Goal: Navigation & Orientation: Find specific page/section

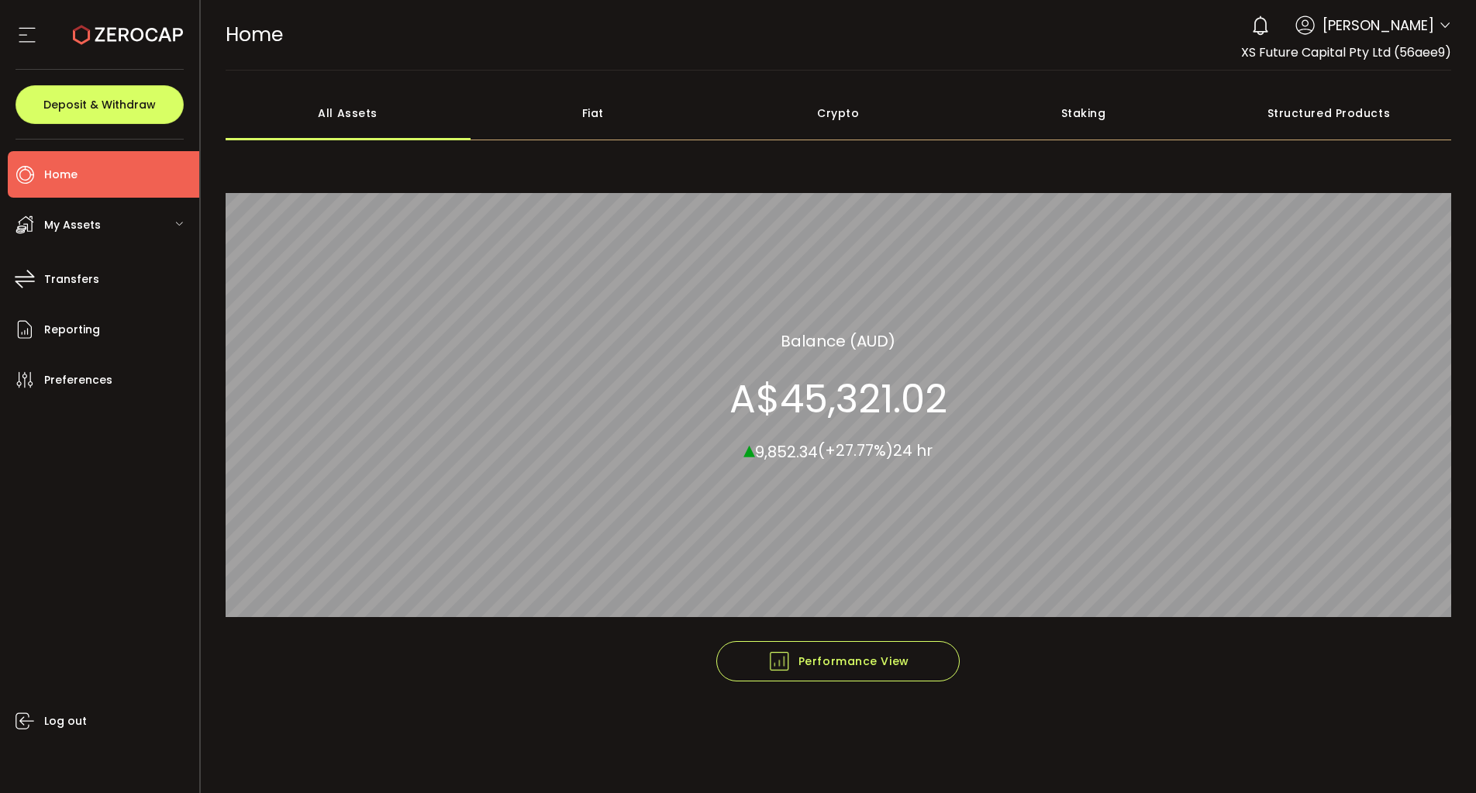
click at [64, 219] on span "My Assets" at bounding box center [72, 225] width 57 height 22
click at [607, 111] on div "Fiat" at bounding box center [593, 113] width 245 height 54
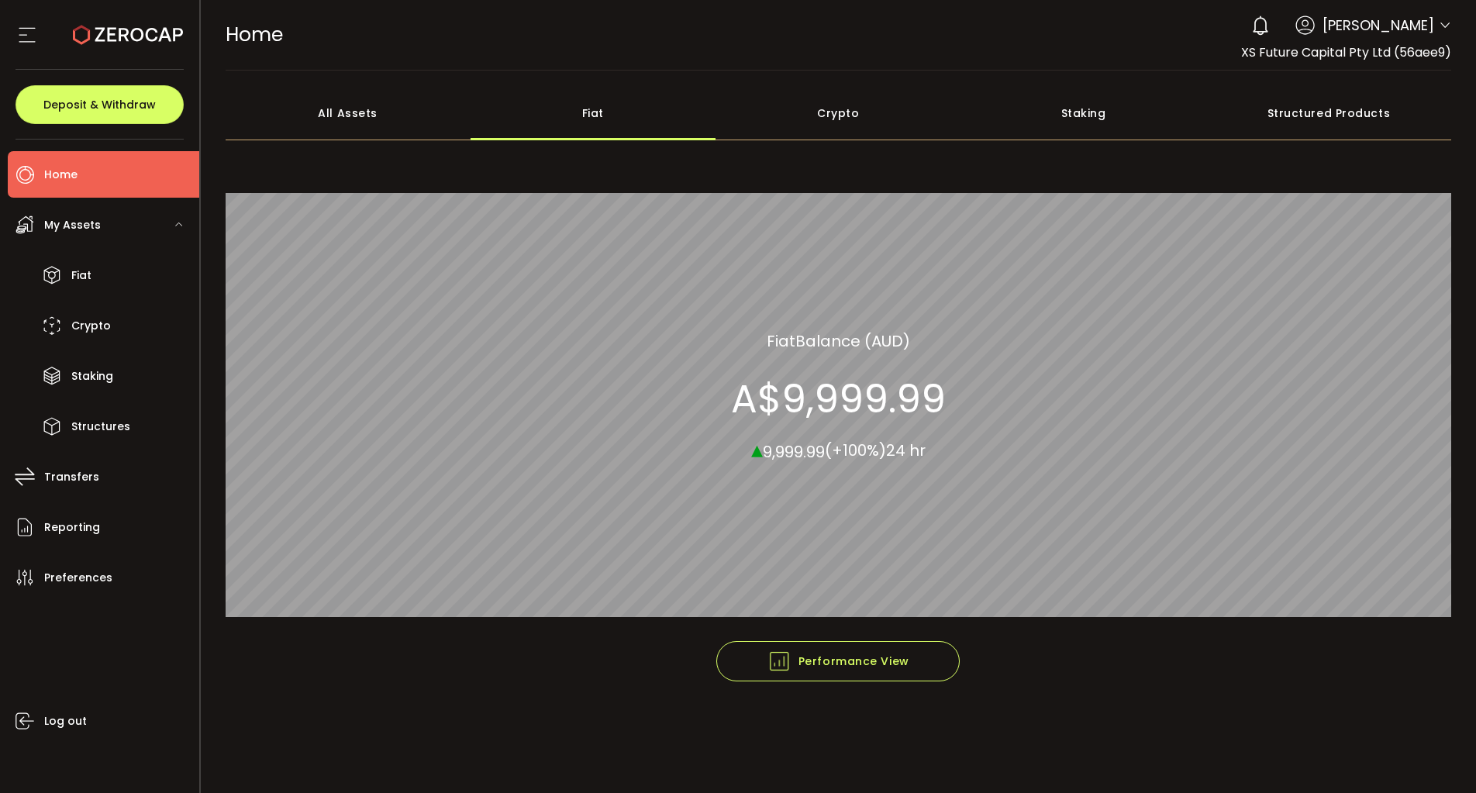
click at [833, 112] on div "Crypto" at bounding box center [838, 113] width 245 height 54
click at [586, 109] on div "Fiat" at bounding box center [593, 113] width 245 height 54
click at [102, 252] on li "Fiat" at bounding box center [103, 275] width 191 height 47
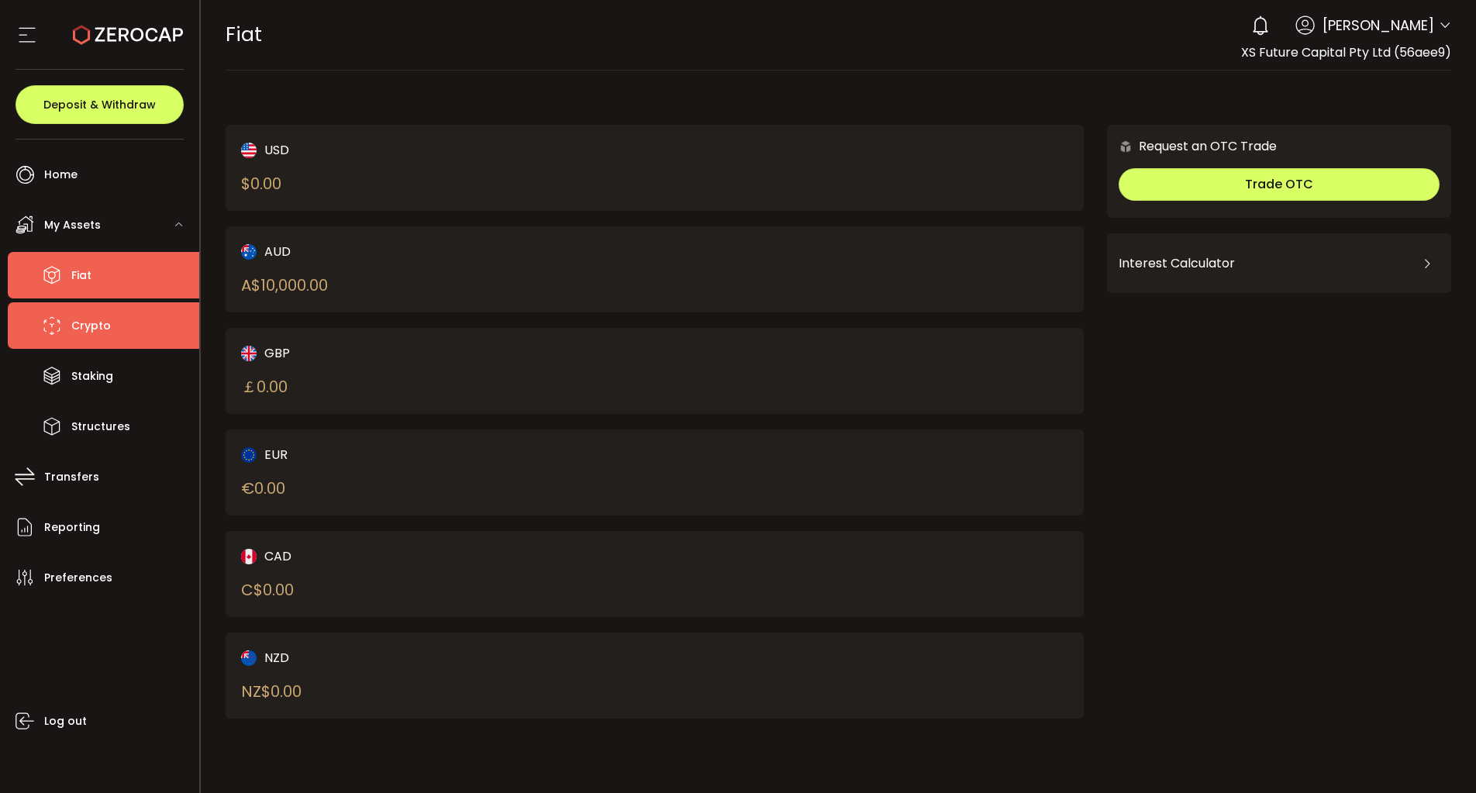
click at [91, 333] on span "Crypto" at bounding box center [91, 326] width 40 height 22
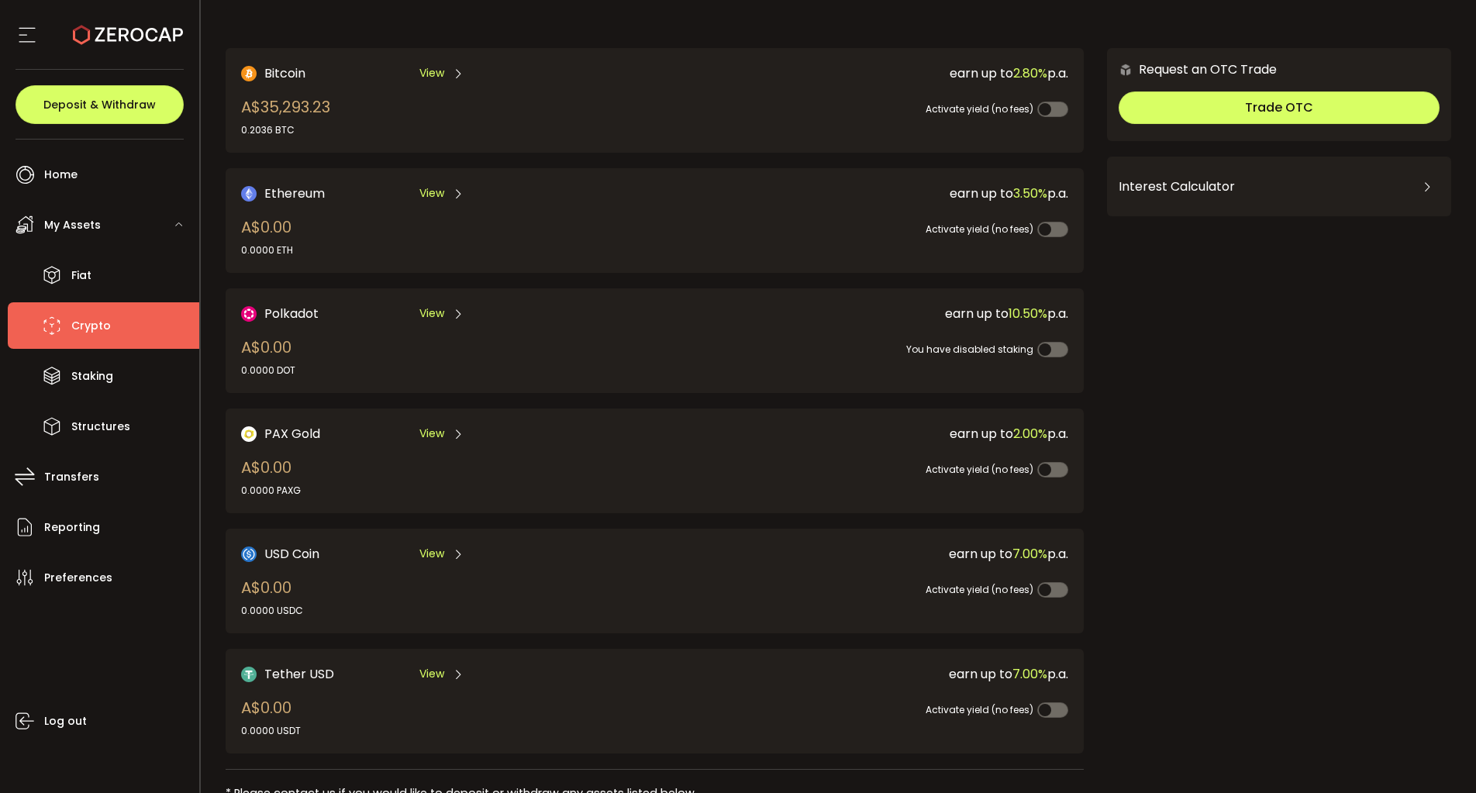
scroll to position [51, 0]
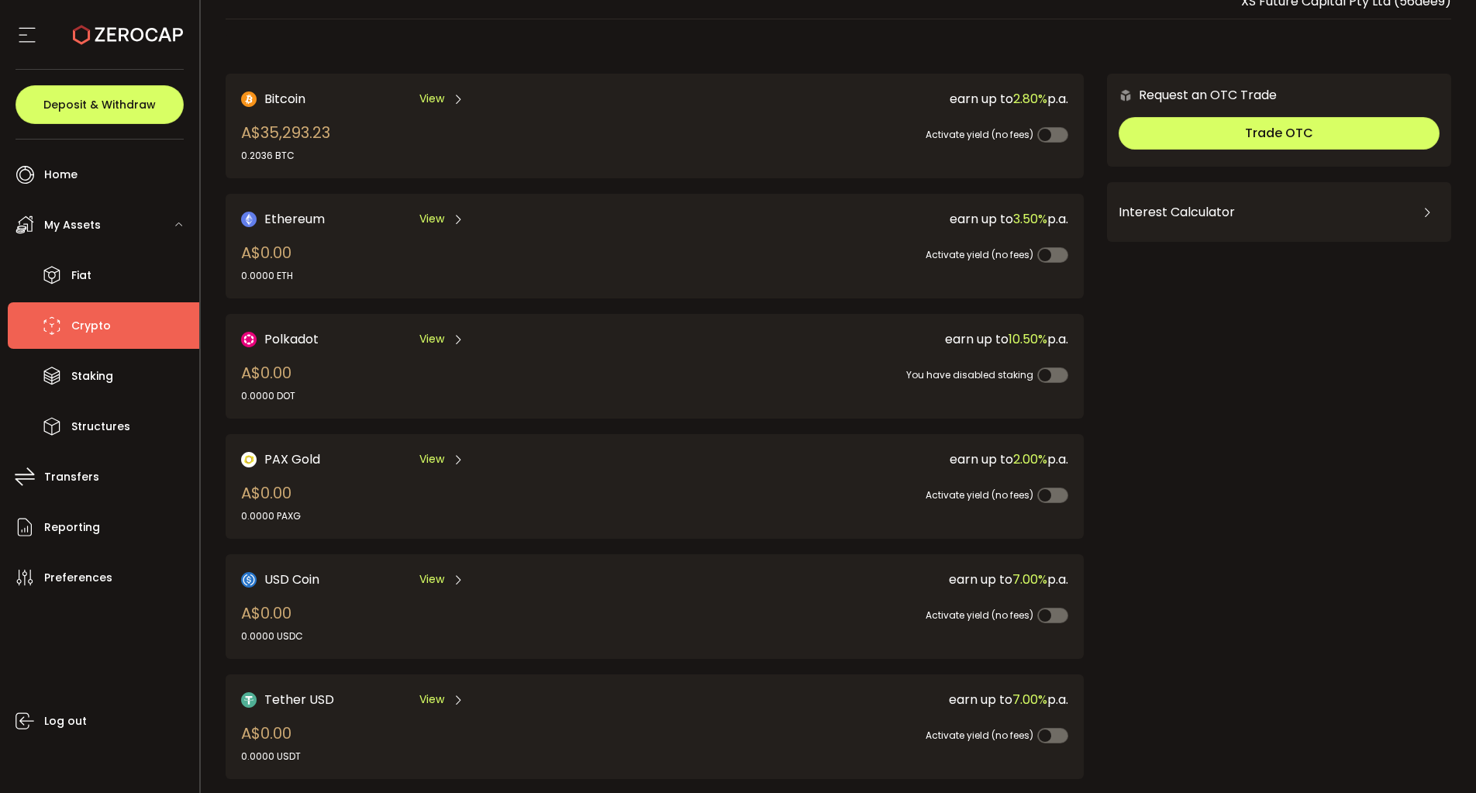
click at [102, 224] on div "My Assets" at bounding box center [103, 225] width 191 height 47
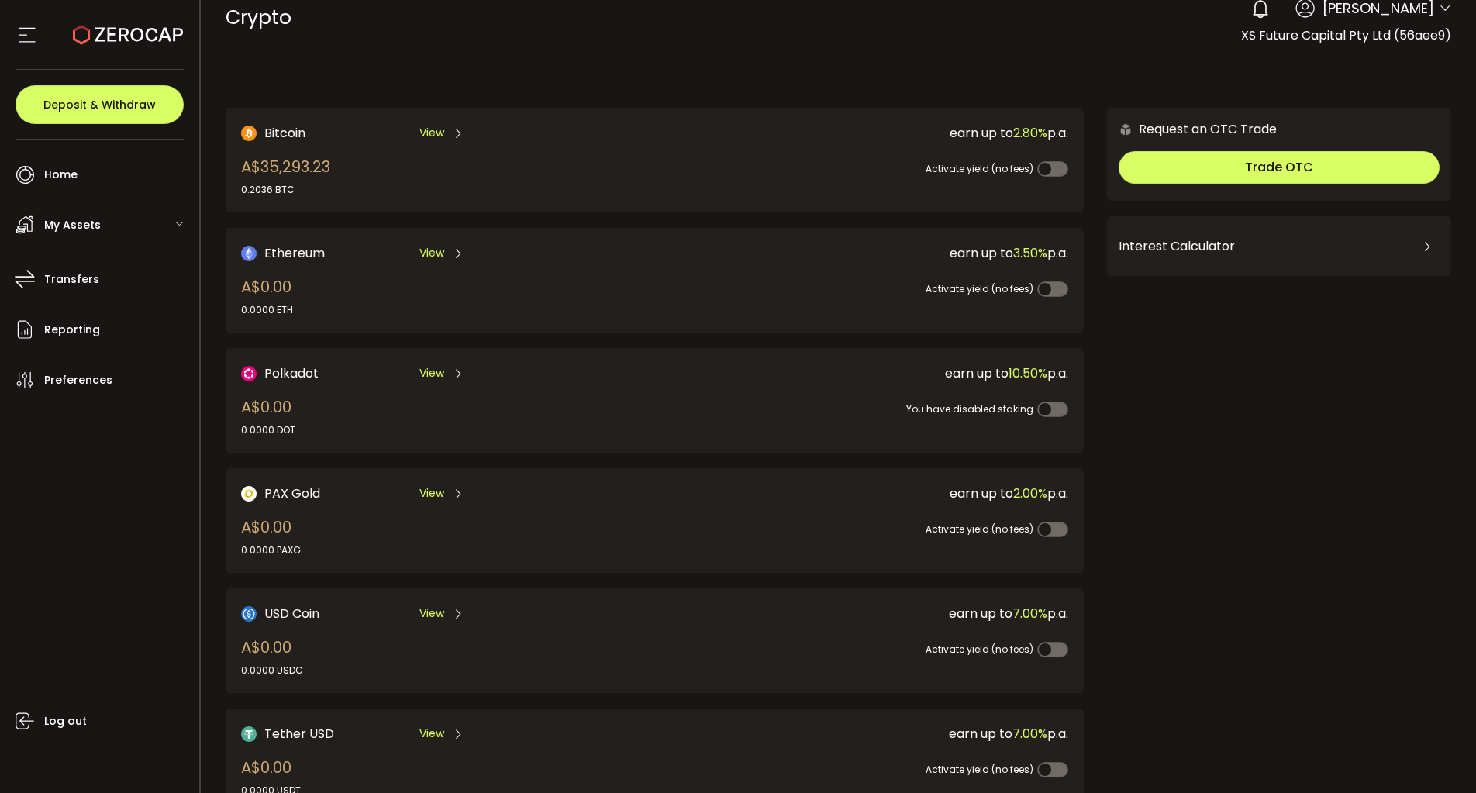
scroll to position [0, 0]
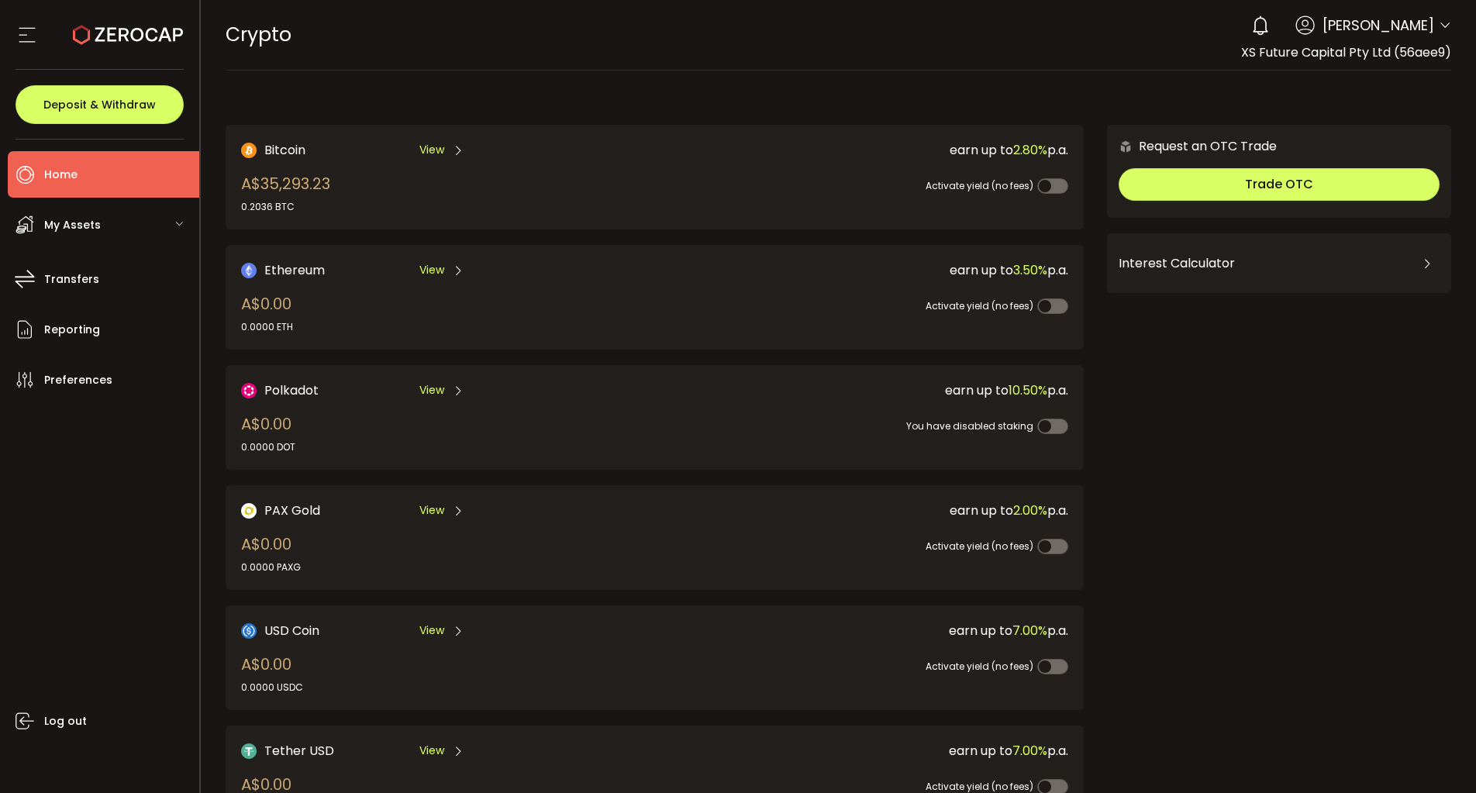
click at [74, 179] on span "Home" at bounding box center [60, 175] width 33 height 22
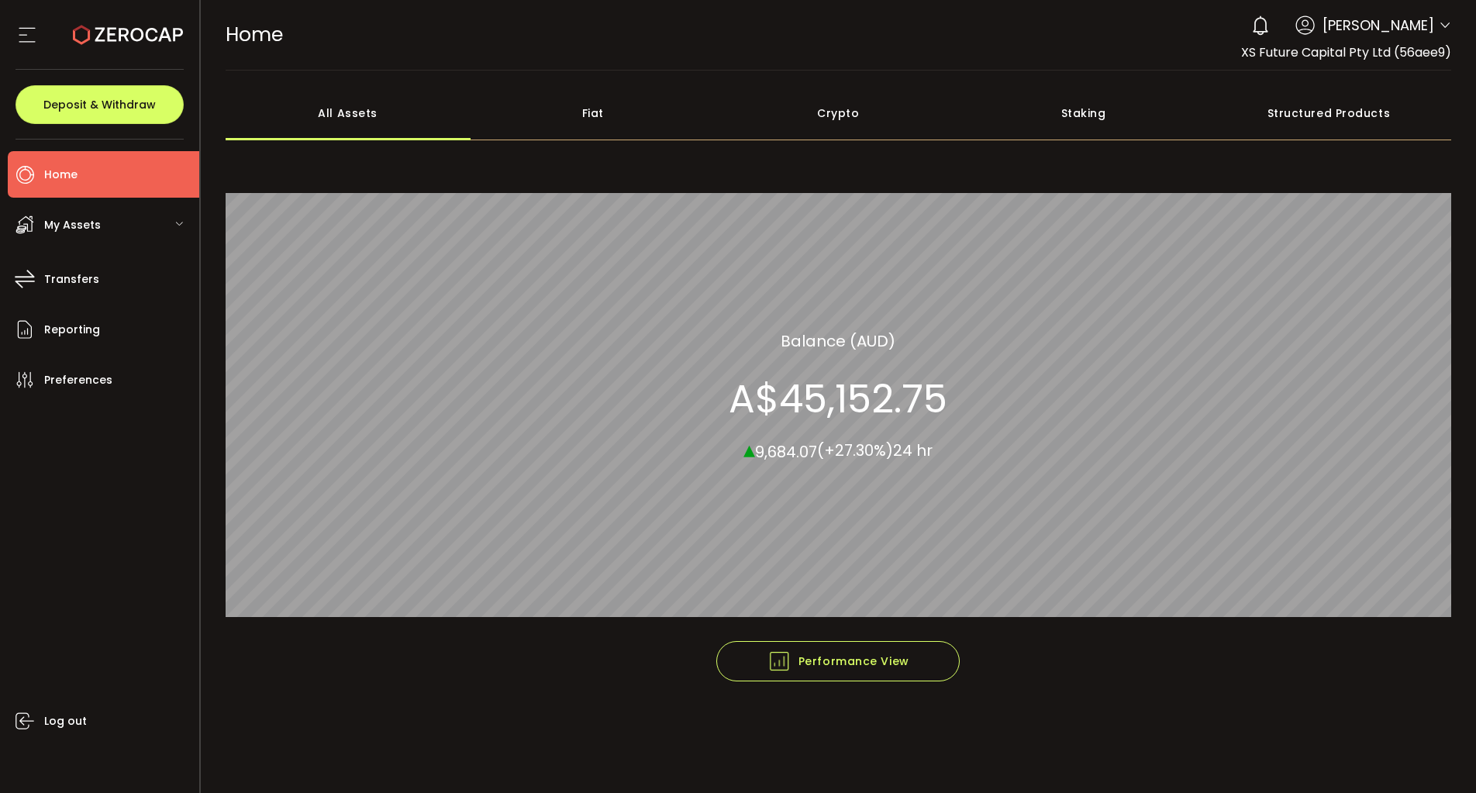
click at [600, 117] on div "Fiat" at bounding box center [593, 113] width 245 height 54
click at [841, 115] on div "Crypto" at bounding box center [838, 113] width 245 height 54
